Goal: Transaction & Acquisition: Purchase product/service

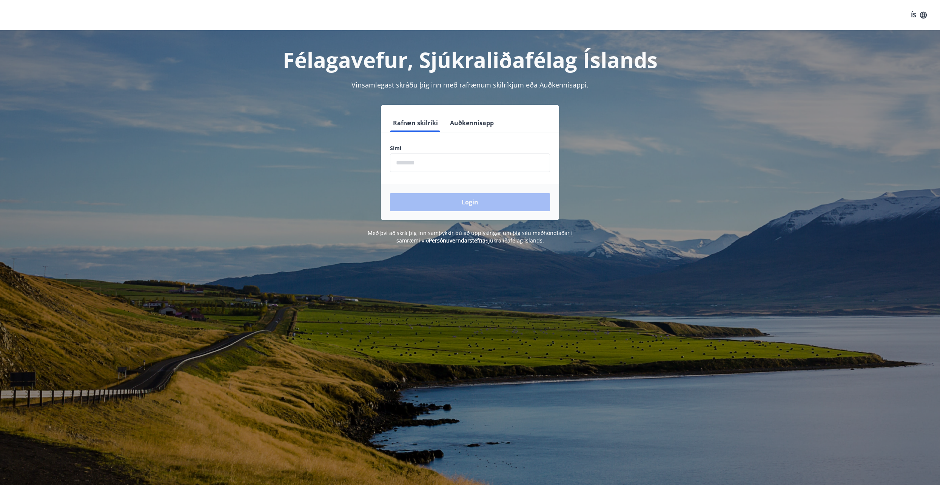
click at [410, 166] on input "phone" at bounding box center [470, 163] width 160 height 18
type input "********"
click at [466, 201] on button "Login" at bounding box center [470, 202] width 160 height 18
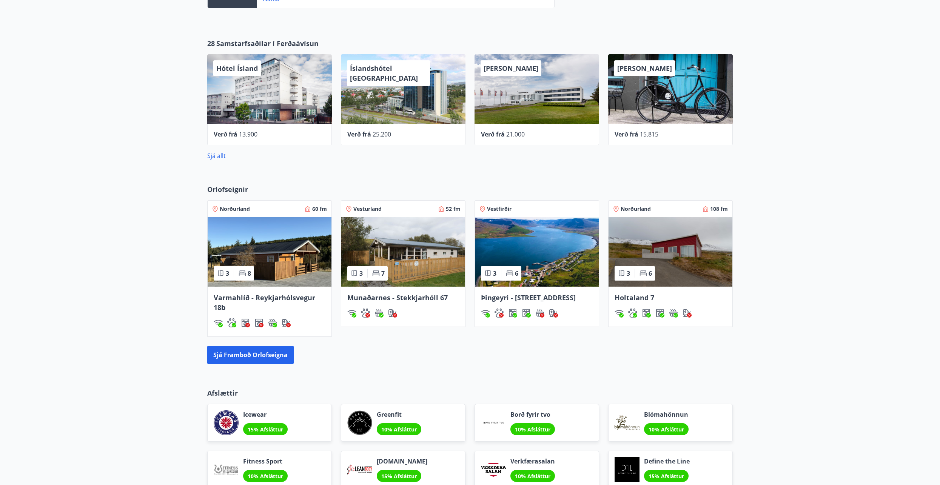
scroll to position [260, 0]
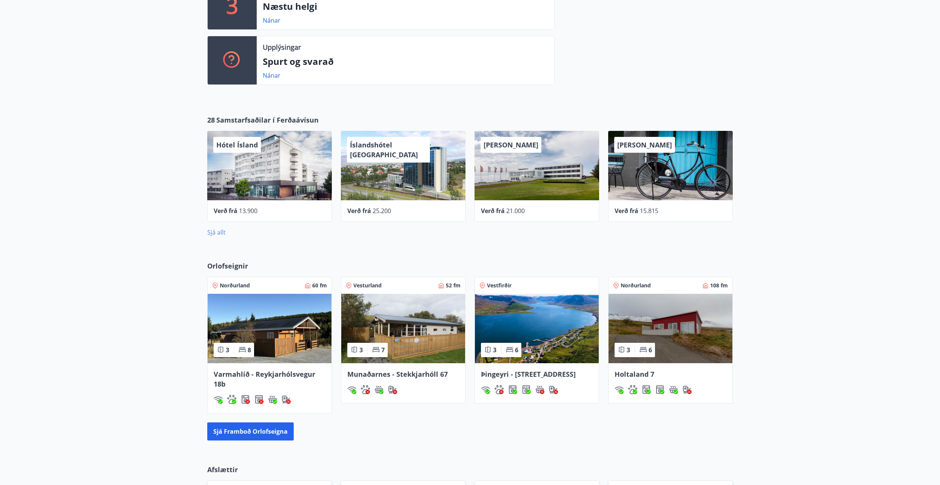
click at [215, 234] on link "Sjá allt" at bounding box center [216, 232] width 18 height 8
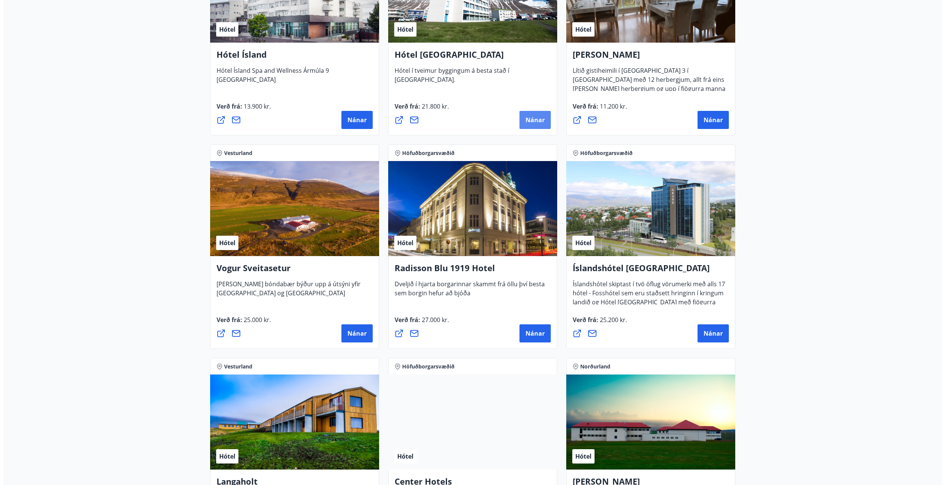
scroll to position [1283, 0]
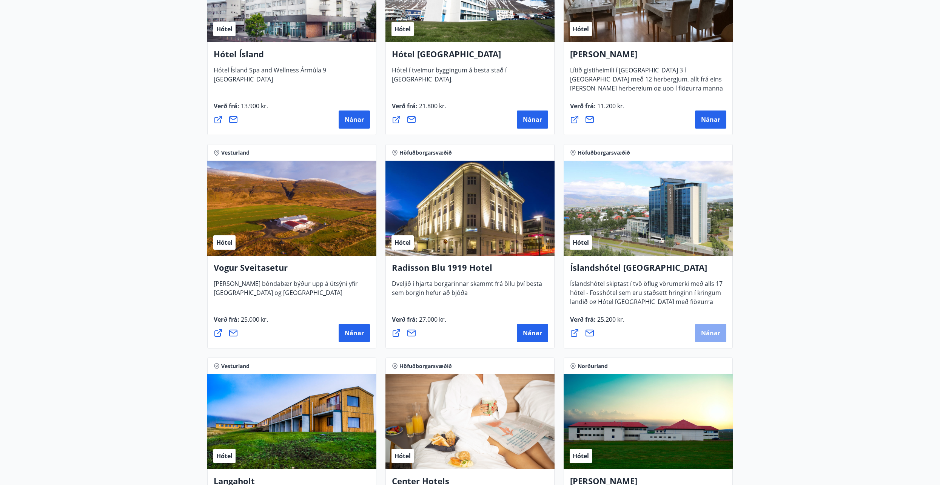
click at [708, 333] on span "Nánar" at bounding box center [710, 333] width 19 height 8
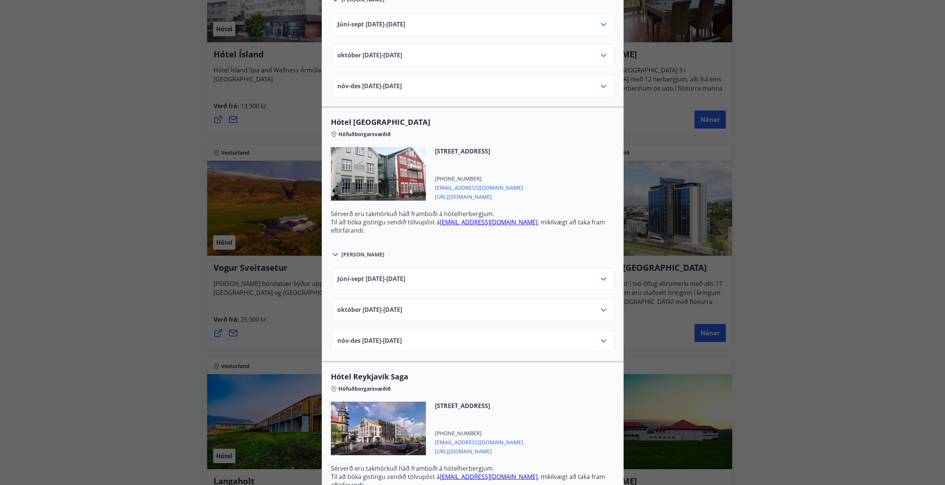
scroll to position [226, 0]
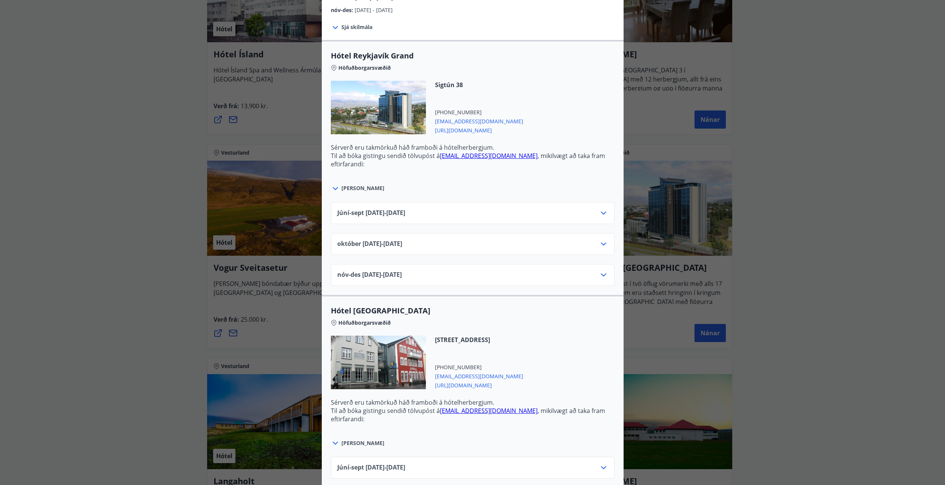
click at [333, 188] on icon at bounding box center [335, 188] width 9 height 9
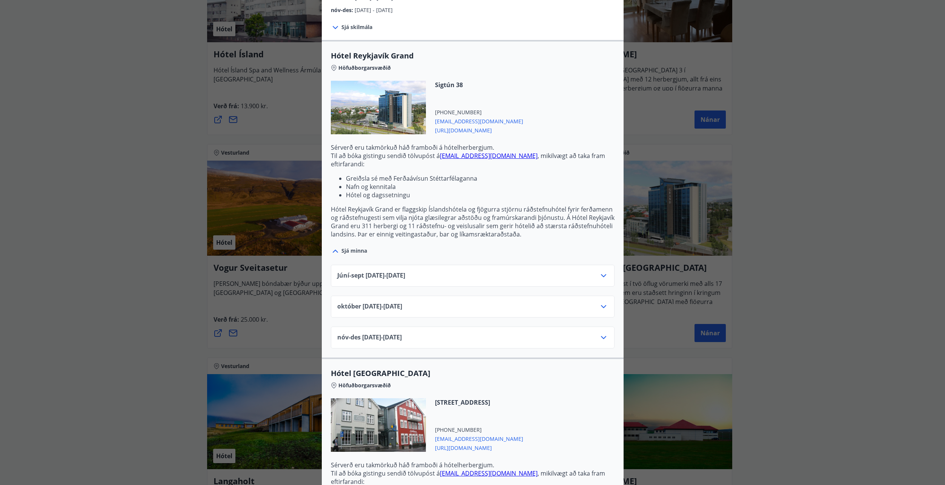
click at [601, 275] on icon at bounding box center [603, 275] width 9 height 9
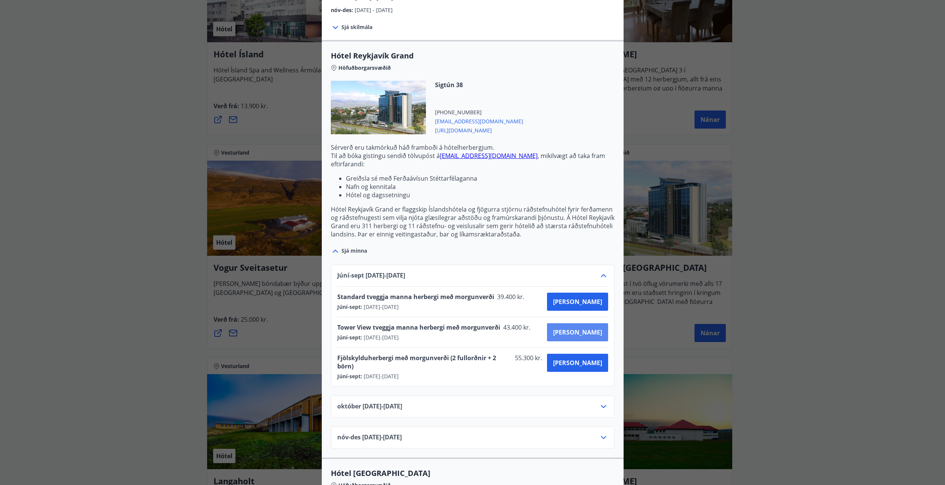
click at [589, 330] on span "[PERSON_NAME]" at bounding box center [577, 332] width 49 height 8
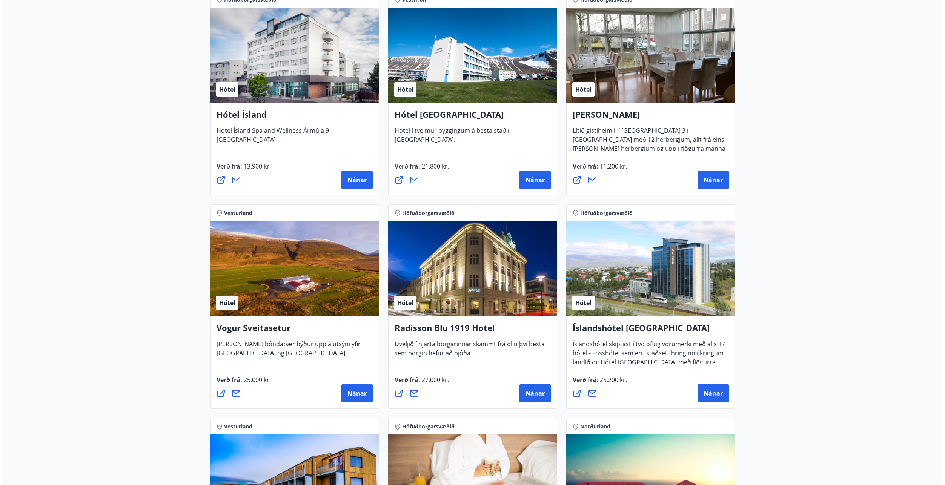
scroll to position [1247, 0]
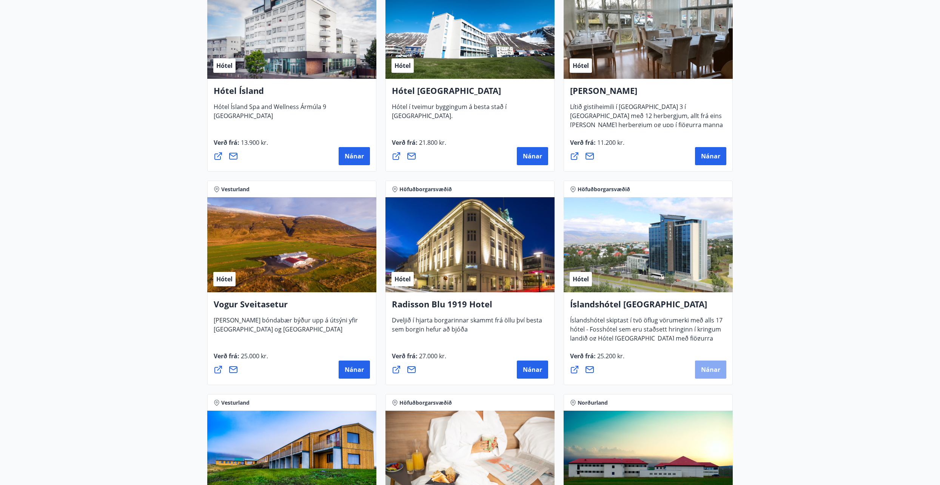
click at [711, 373] on span "Nánar" at bounding box center [710, 370] width 19 height 8
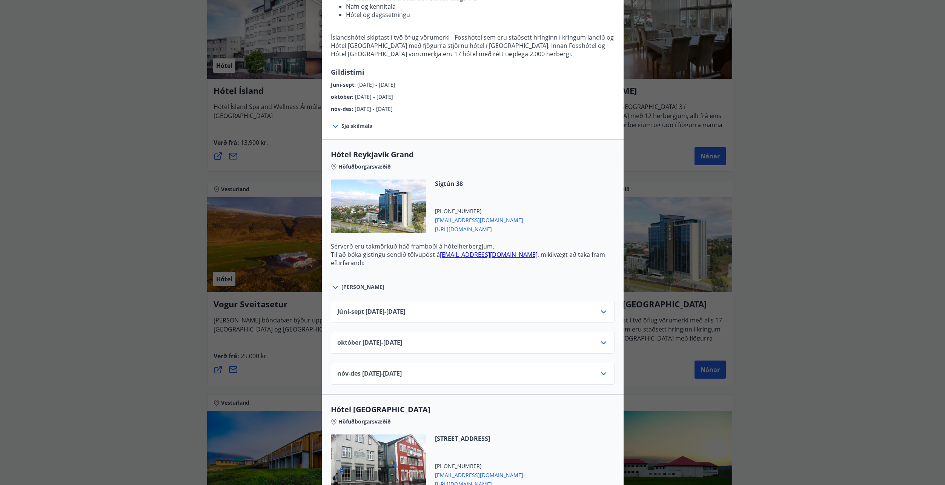
scroll to position [151, 0]
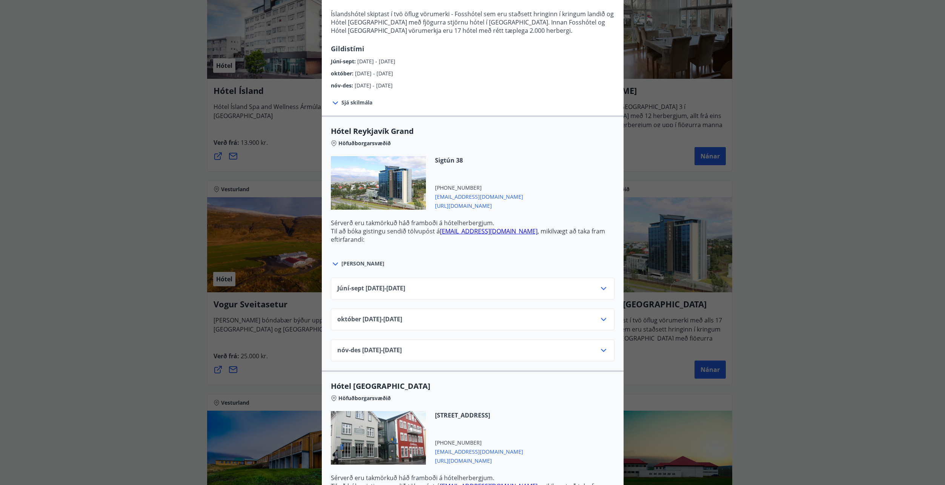
click at [601, 319] on icon at bounding box center [603, 319] width 5 height 3
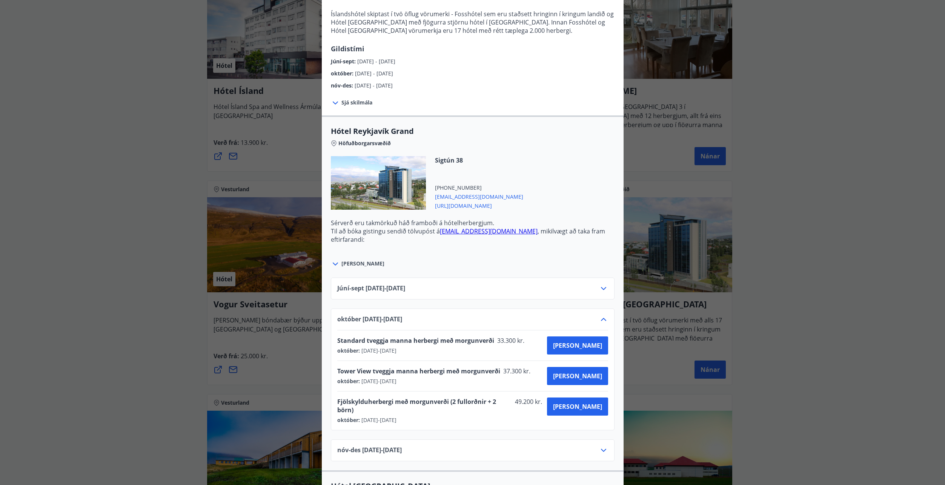
click at [599, 288] on icon at bounding box center [603, 288] width 9 height 9
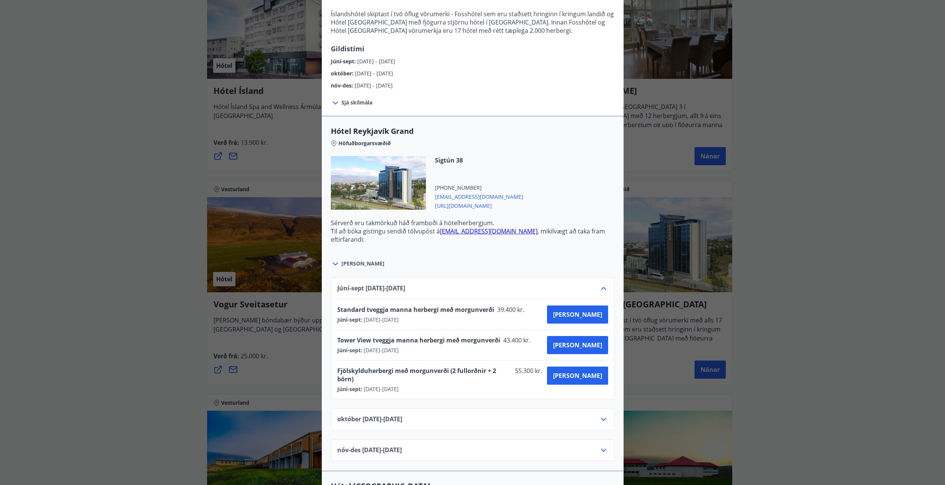
click at [332, 264] on icon at bounding box center [335, 264] width 9 height 9
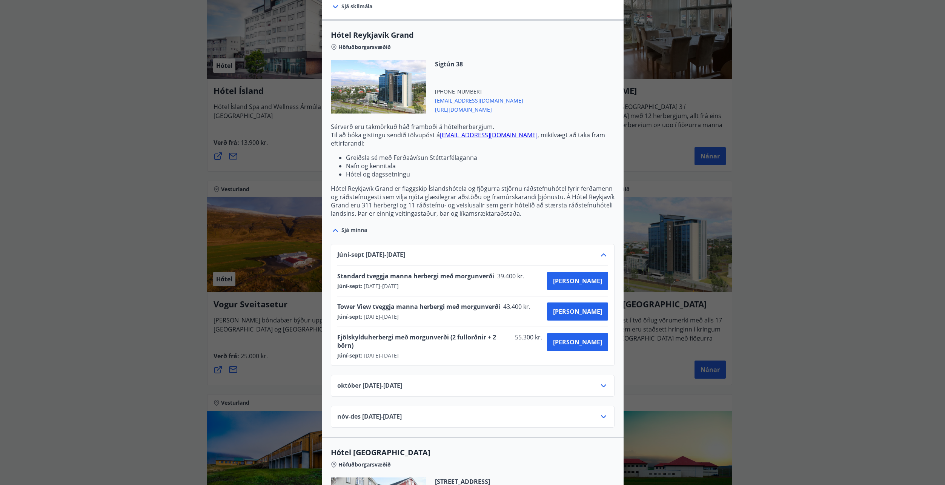
scroll to position [226, 0]
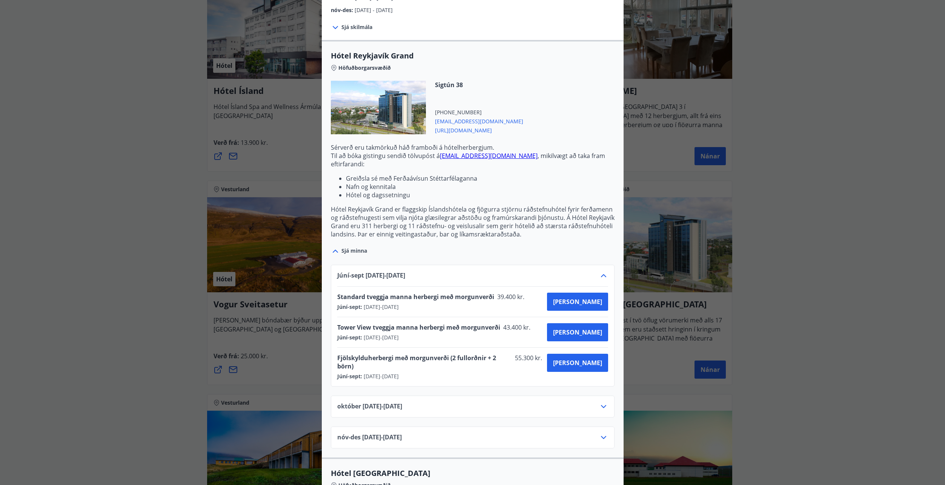
click at [461, 158] on link "[EMAIL_ADDRESS][DOMAIN_NAME]" at bounding box center [489, 156] width 98 height 8
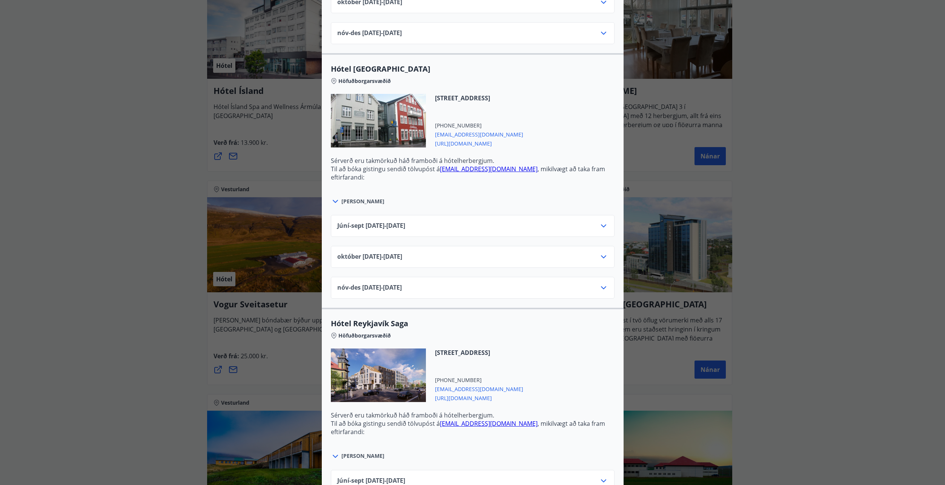
scroll to position [642, 0]
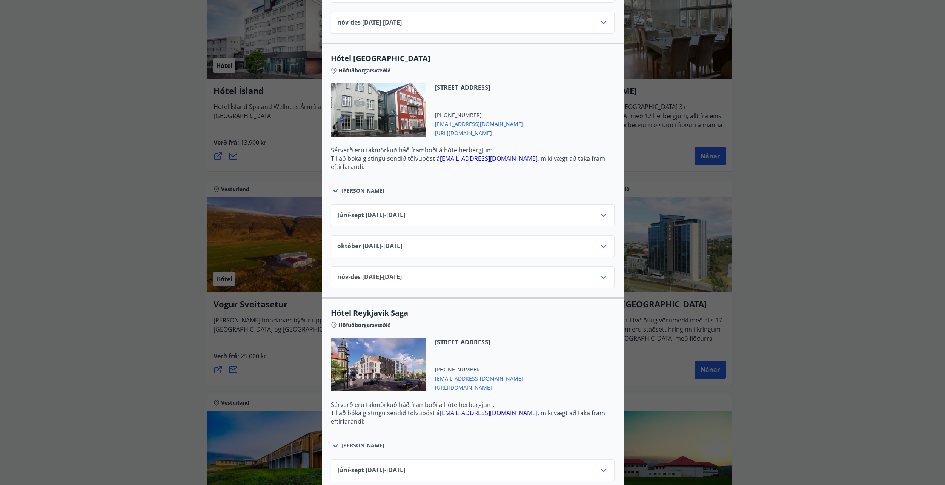
click at [599, 242] on icon at bounding box center [603, 246] width 9 height 9
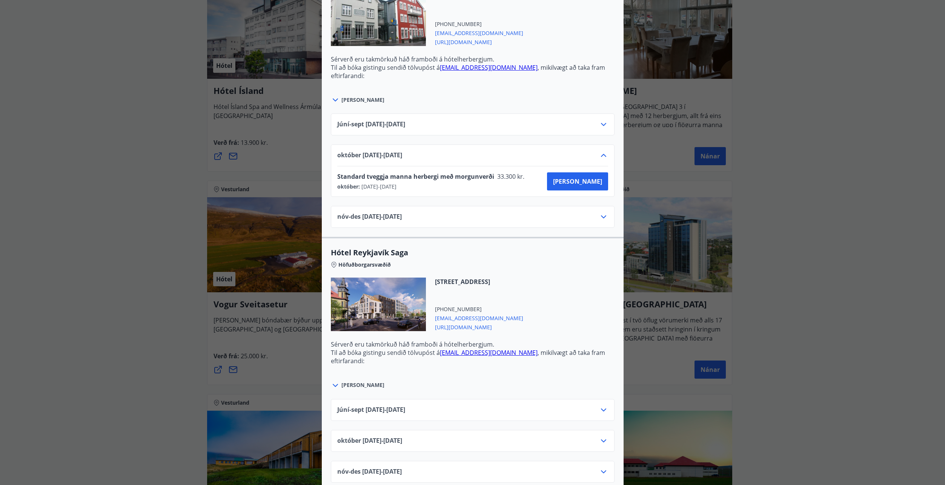
scroll to position [793, 0]
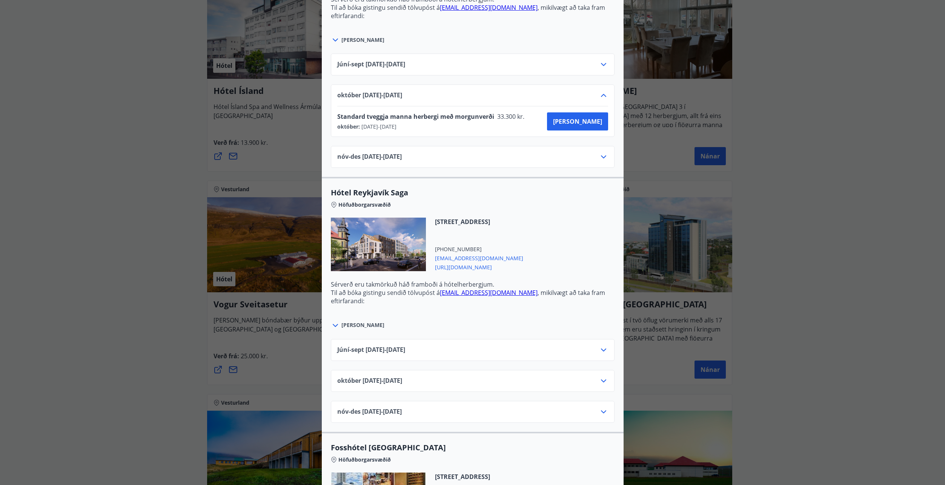
click at [384, 238] on div at bounding box center [378, 245] width 95 height 54
click at [458, 253] on span "[EMAIL_ADDRESS][DOMAIN_NAME]" at bounding box center [479, 257] width 88 height 9
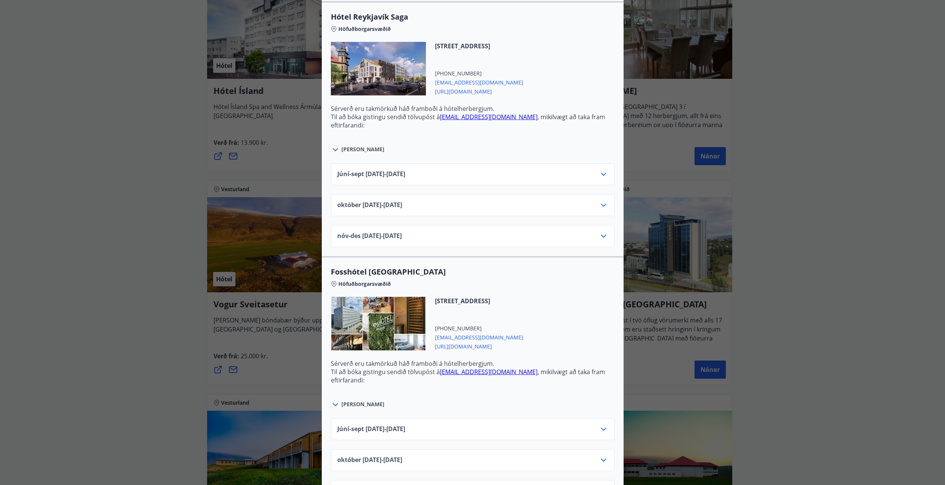
scroll to position [964, 0]
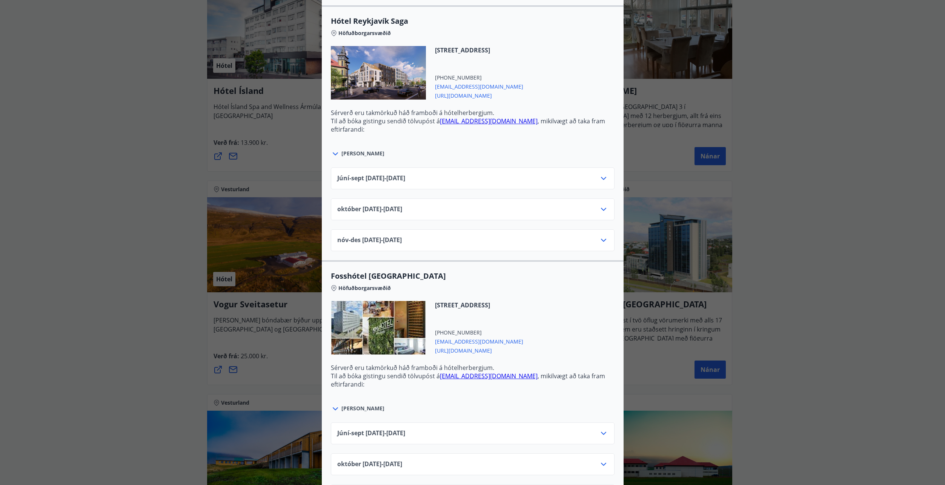
click at [340, 321] on div at bounding box center [378, 328] width 95 height 54
click at [477, 372] on link "[EMAIL_ADDRESS][DOMAIN_NAME]" at bounding box center [489, 376] width 98 height 8
click at [451, 346] on span "[URL][DOMAIN_NAME]" at bounding box center [479, 350] width 88 height 9
